Goal: Transaction & Acquisition: Book appointment/travel/reservation

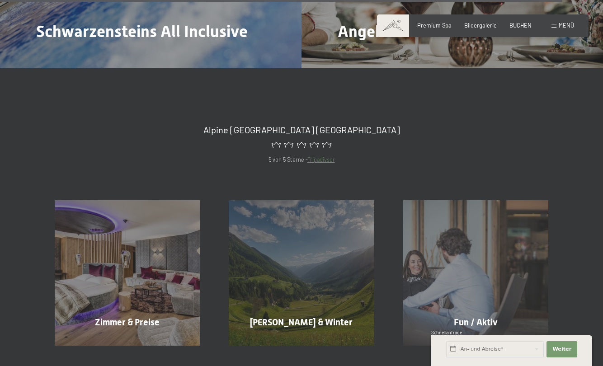
scroll to position [4028, 0]
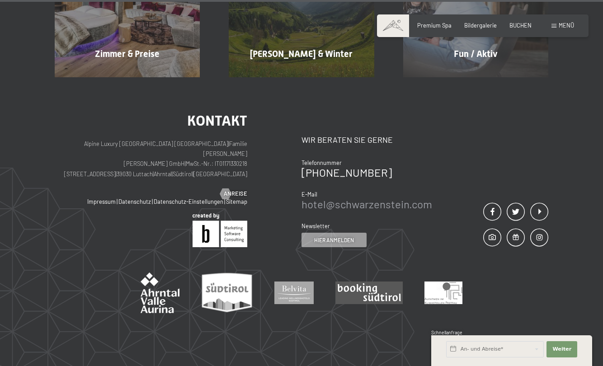
click at [364, 198] on link "hotel@ no-spam. schwarzenstein. no-spam. com" at bounding box center [366, 204] width 131 height 13
click at [574, 28] on div "Buchen Anfragen Premium Spa Bildergalerie BUCHEN Menü DE IT EN Gutschein Bilder…" at bounding box center [482, 26] width 183 height 8
click at [564, 25] on span "Menü" at bounding box center [566, 25] width 15 height 7
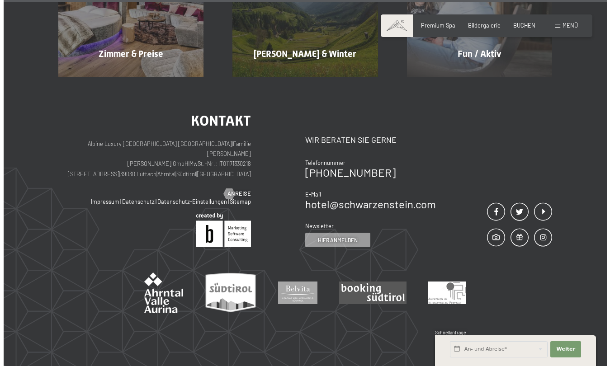
scroll to position [4050, 0]
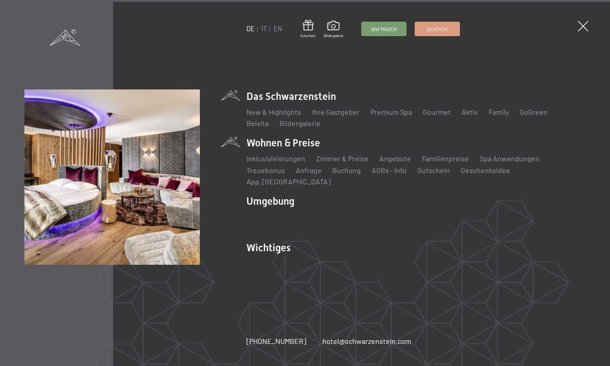
click at [283, 153] on li "Wohnen & Preise Inklusivleistungen Zimmer & Preise Liste Angebote Liste Familie…" at bounding box center [415, 161] width 339 height 51
click at [333, 163] on link "Zimmer & Preise" at bounding box center [342, 158] width 52 height 9
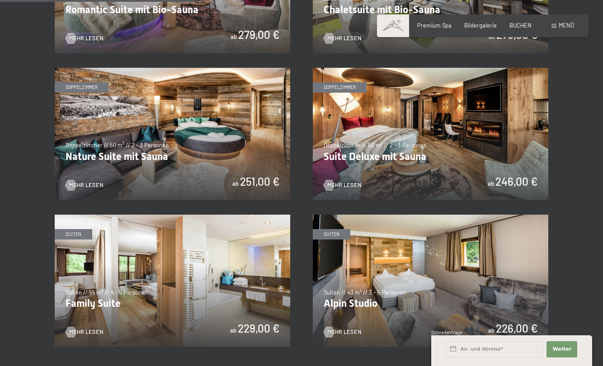
scroll to position [723, 0]
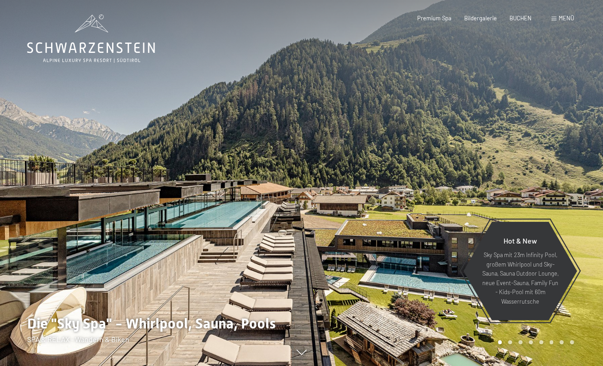
click at [561, 21] on span "Menü" at bounding box center [566, 17] width 15 height 7
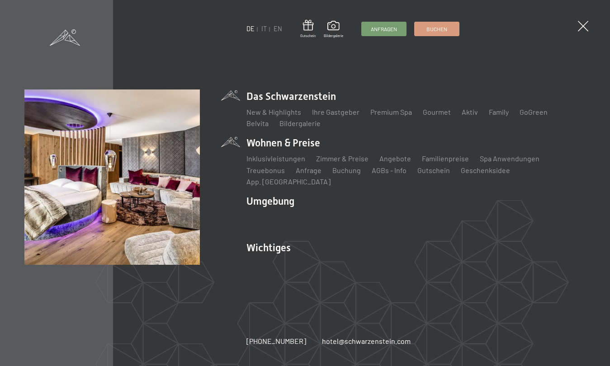
click at [277, 149] on li "Wohnen & Preise Inklusivleistungen Zimmer & Preise Liste Angebote Liste Familie…" at bounding box center [415, 161] width 339 height 51
click at [351, 162] on link "Zimmer & Preise" at bounding box center [342, 158] width 52 height 9
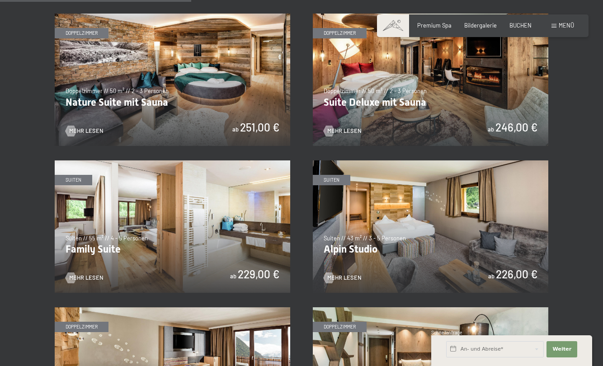
scroll to position [768, 0]
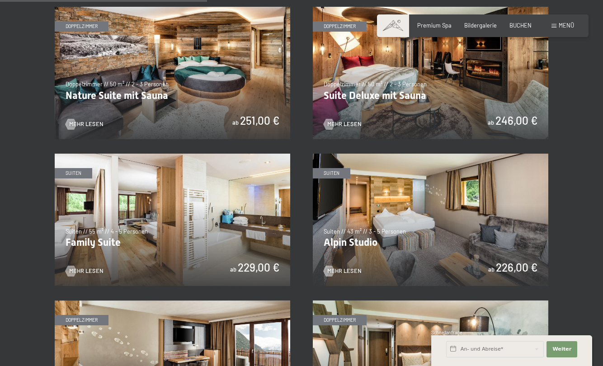
click at [261, 260] on img at bounding box center [173, 220] width 236 height 132
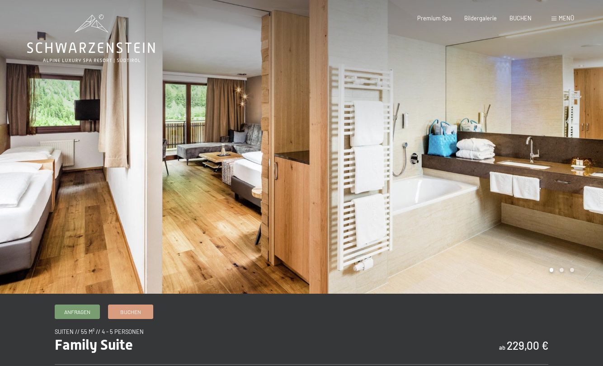
click at [259, 262] on div at bounding box center [150, 147] width 301 height 294
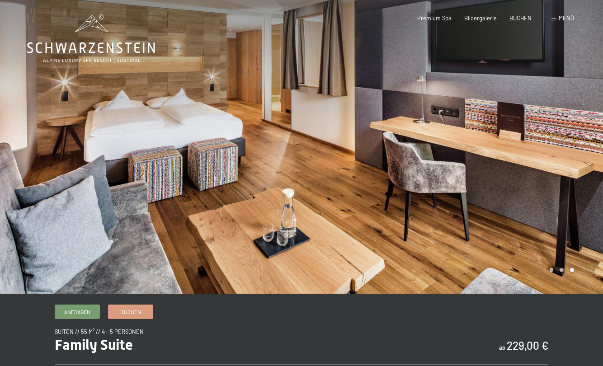
click at [249, 146] on div at bounding box center [150, 147] width 301 height 294
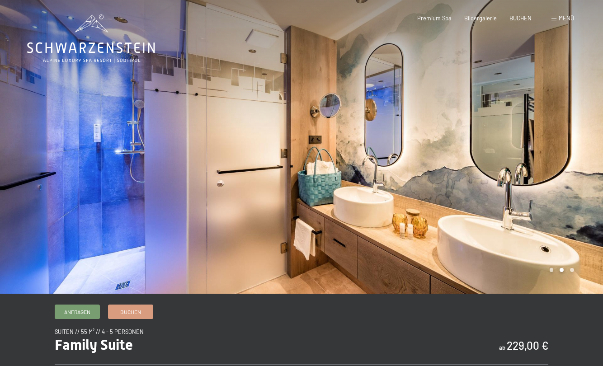
click at [249, 146] on div at bounding box center [150, 147] width 301 height 294
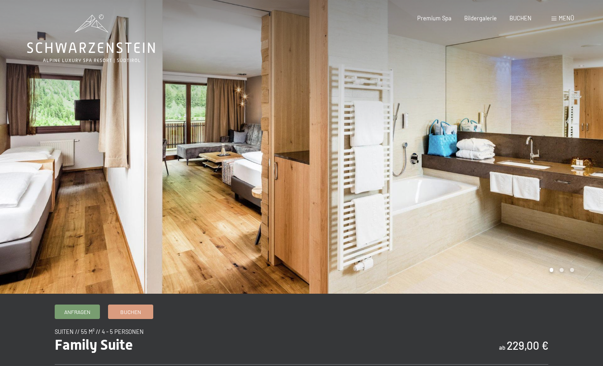
click at [249, 146] on div at bounding box center [150, 147] width 301 height 294
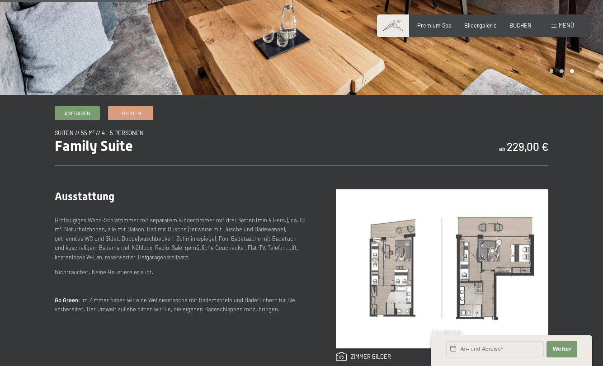
scroll to position [226, 0]
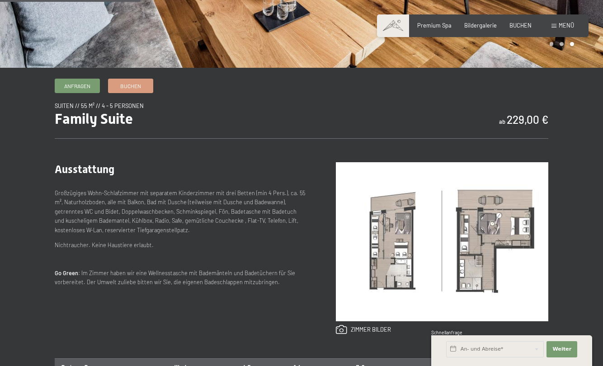
click at [434, 228] on img at bounding box center [442, 241] width 212 height 159
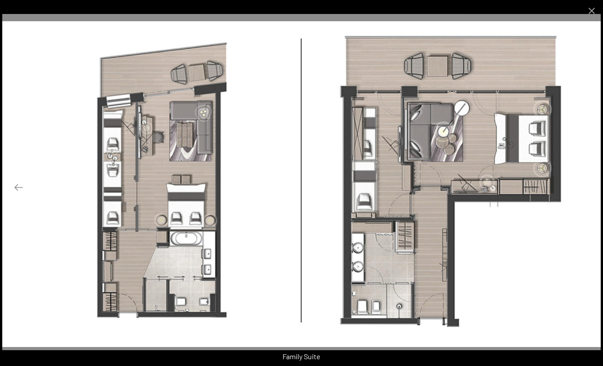
click at [592, 187] on button "Next slide" at bounding box center [584, 188] width 19 height 18
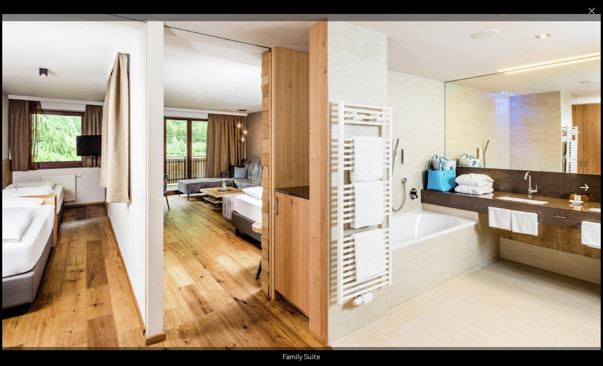
click at [592, 187] on button "Next slide" at bounding box center [584, 188] width 19 height 18
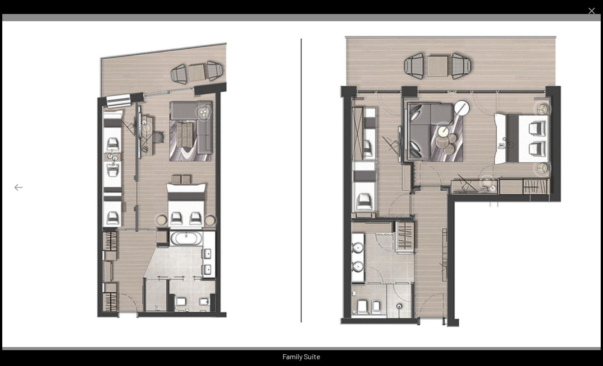
click at [592, 187] on button "Next slide" at bounding box center [584, 188] width 19 height 18
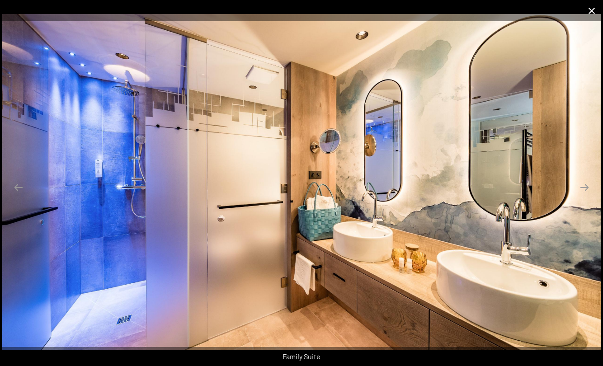
click at [588, 10] on button "Close gallery" at bounding box center [591, 10] width 23 height 21
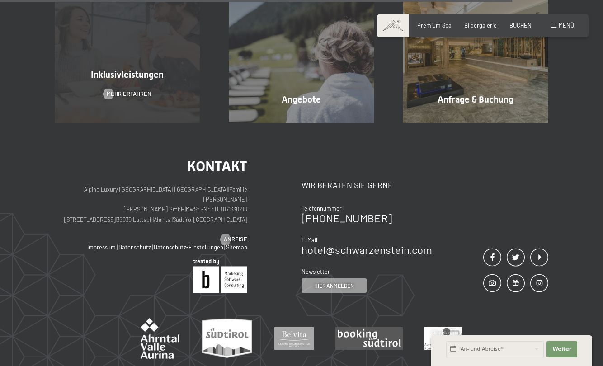
scroll to position [1010, 0]
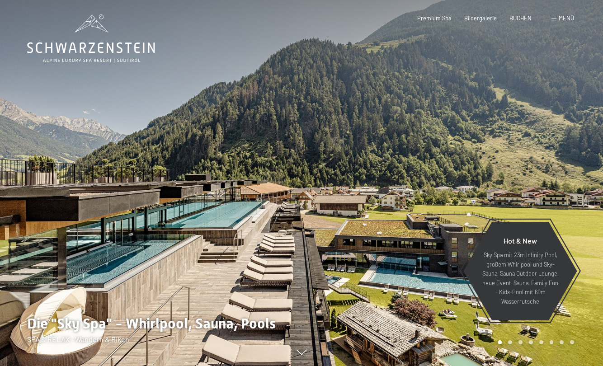
click at [575, 166] on div at bounding box center [451, 183] width 301 height 366
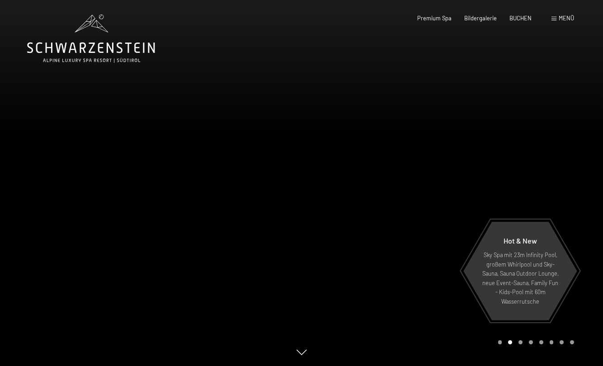
click at [575, 166] on div at bounding box center [451, 183] width 301 height 366
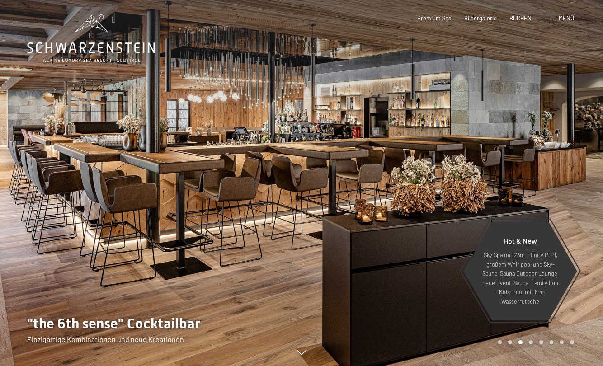
click at [575, 166] on div at bounding box center [451, 183] width 301 height 366
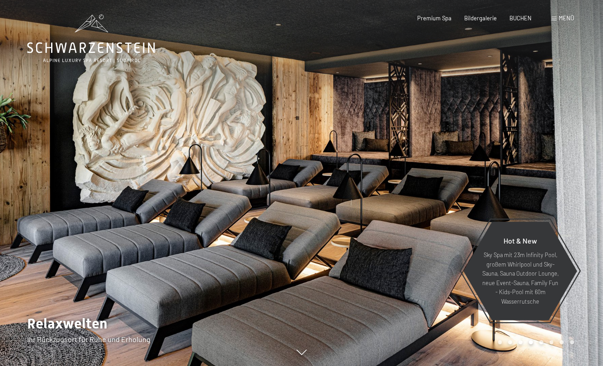
click at [575, 166] on div at bounding box center [451, 183] width 301 height 366
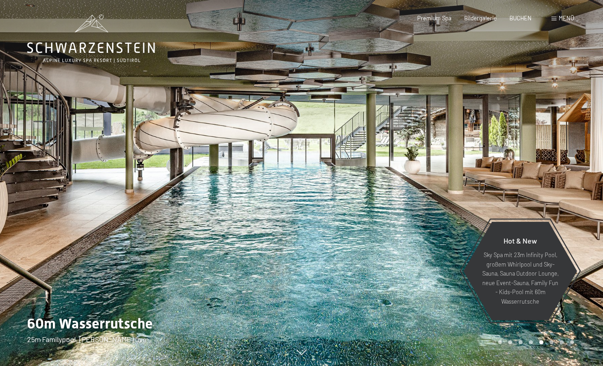
click at [575, 166] on div at bounding box center [451, 183] width 301 height 366
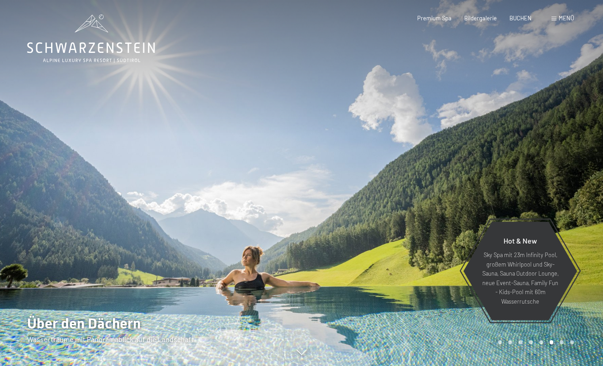
click at [575, 166] on div at bounding box center [451, 183] width 301 height 366
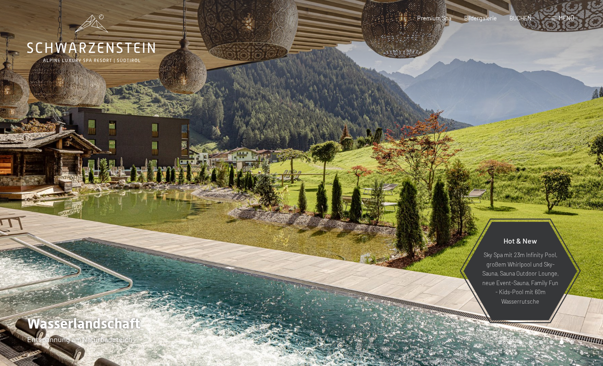
click at [533, 148] on div at bounding box center [451, 183] width 301 height 366
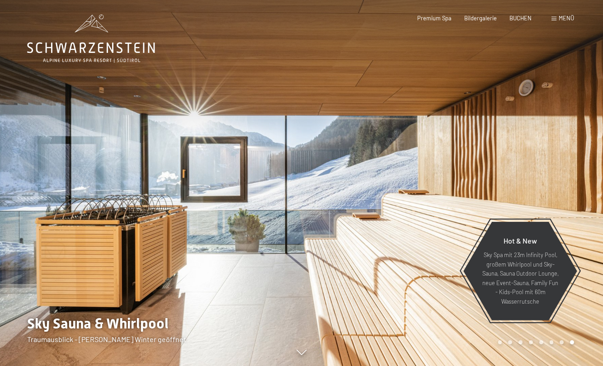
click at [533, 148] on div at bounding box center [451, 183] width 301 height 366
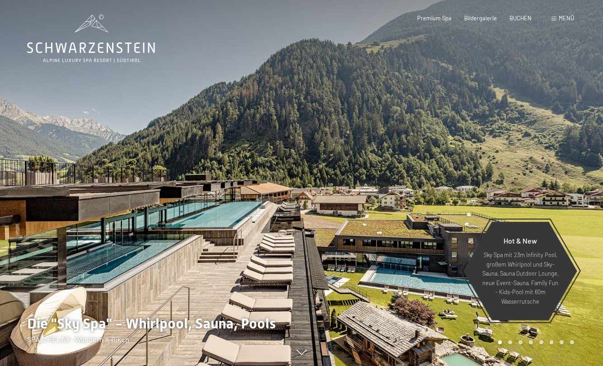
click at [533, 148] on div at bounding box center [451, 183] width 301 height 366
